Goal: Check status: Check status

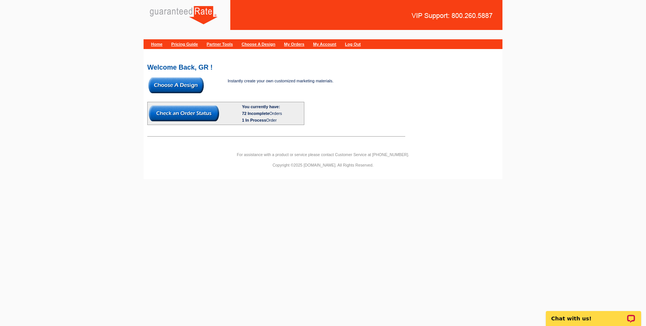
click at [120, 92] on body "Home Pricing Guide Partner Tools Choose A Design My Orders My Account Log Out W…" at bounding box center [323, 93] width 646 height 186
click at [178, 118] on img at bounding box center [184, 113] width 70 height 16
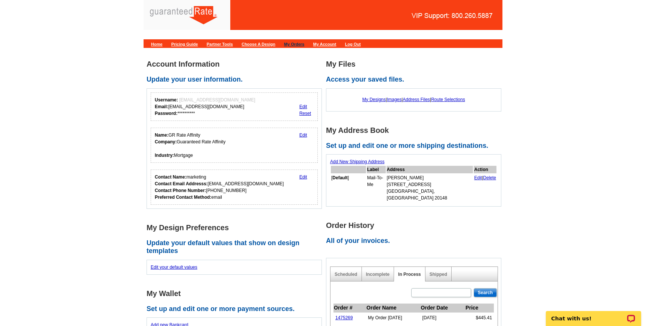
click at [304, 42] on link "My Orders" at bounding box center [294, 44] width 20 height 4
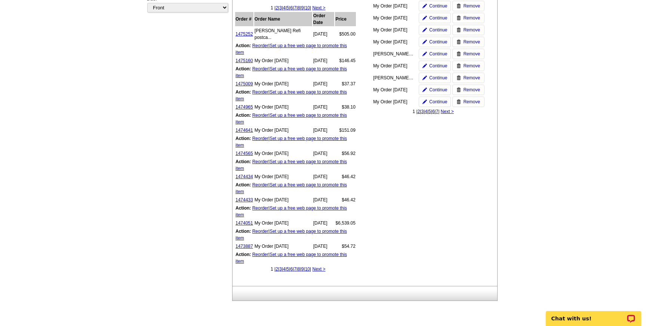
scroll to position [247, 0]
click at [243, 85] on link "1475009" at bounding box center [244, 82] width 18 height 5
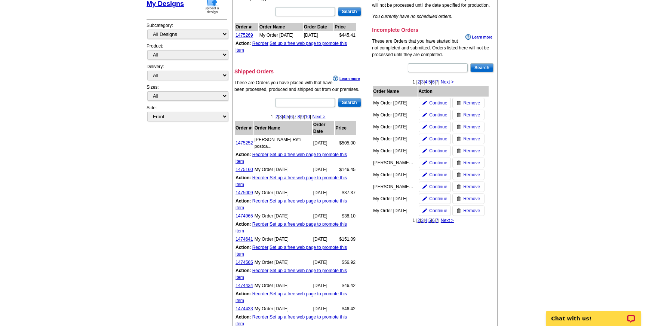
scroll to position [138, 0]
click at [248, 166] on link "1475160" at bounding box center [244, 168] width 18 height 5
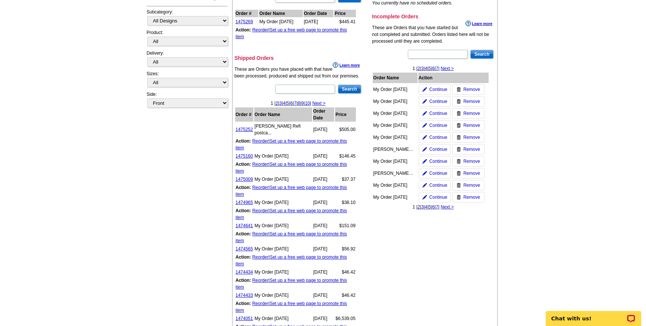
scroll to position [157, 0]
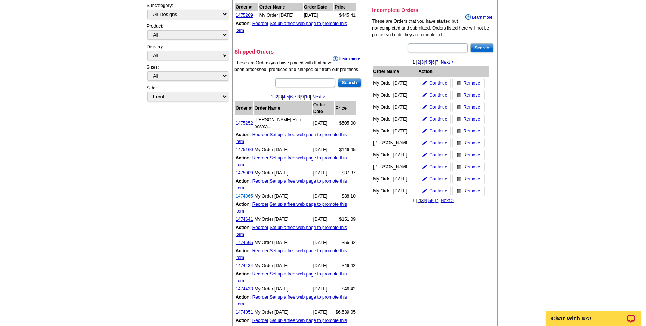
click at [242, 198] on link "1474965" at bounding box center [244, 195] width 18 height 5
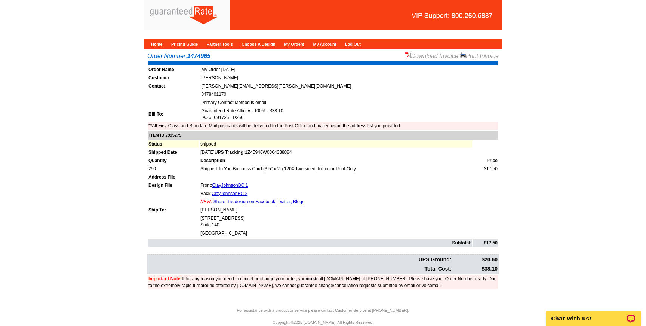
scroll to position [11, 0]
